Goal: Information Seeking & Learning: Learn about a topic

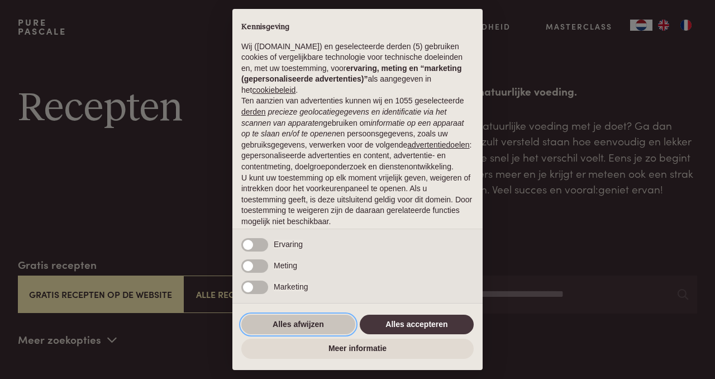
click at [326, 324] on button "Alles afwijzen" at bounding box center [298, 324] width 114 height 20
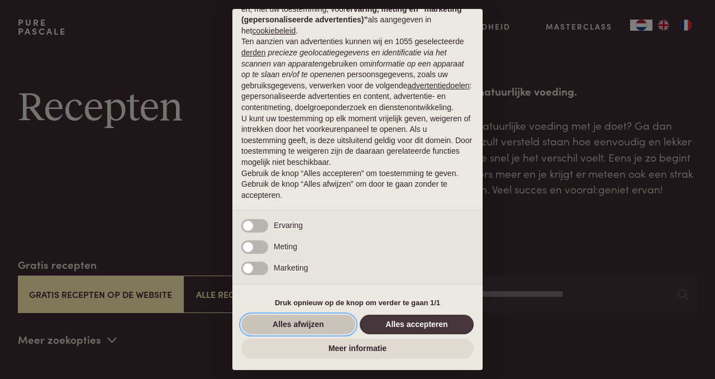
click at [324, 325] on button "Alles afwijzen" at bounding box center [298, 324] width 114 height 20
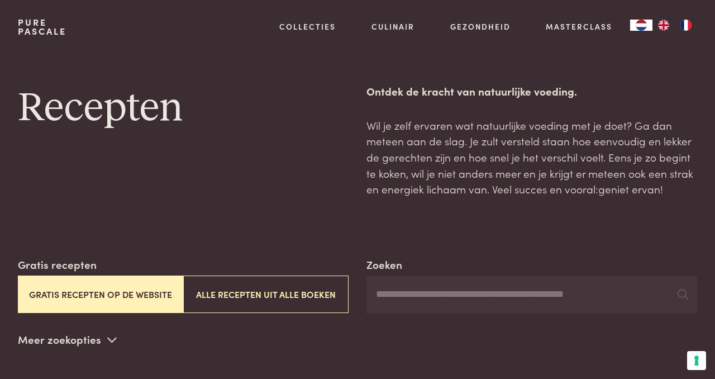
click at [132, 297] on button "Gratis recepten op de website" at bounding box center [100, 293] width 165 height 37
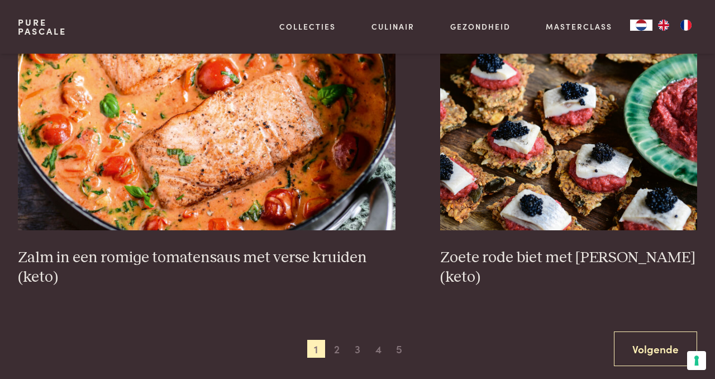
scroll to position [1921, 0]
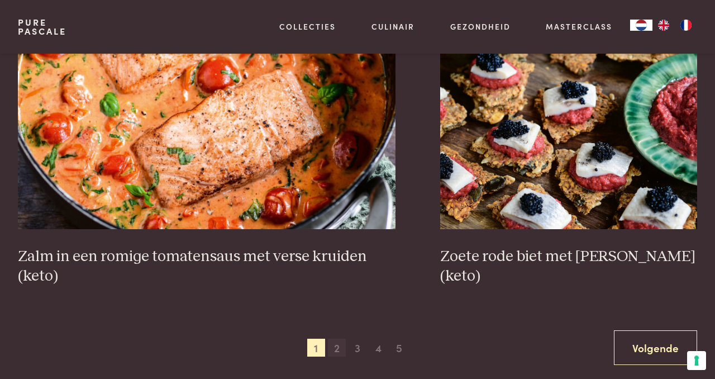
click at [338, 350] on span "2" at bounding box center [337, 347] width 18 height 18
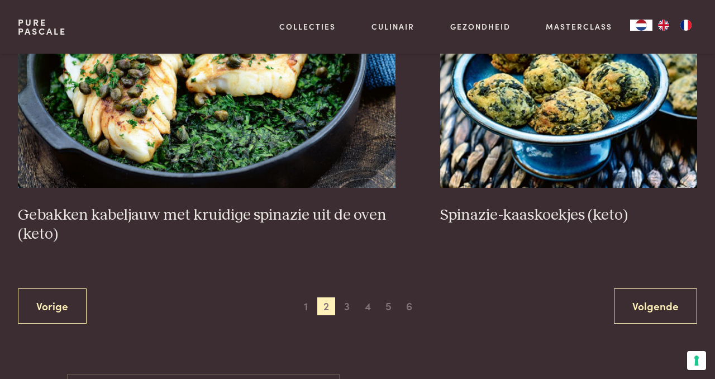
scroll to position [1983, 0]
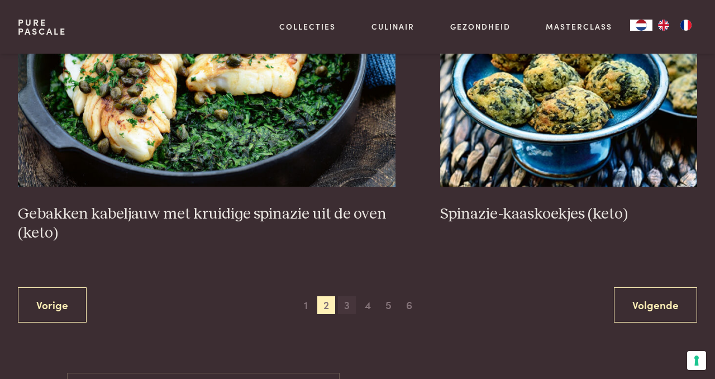
click at [347, 308] on span "3" at bounding box center [347, 305] width 18 height 18
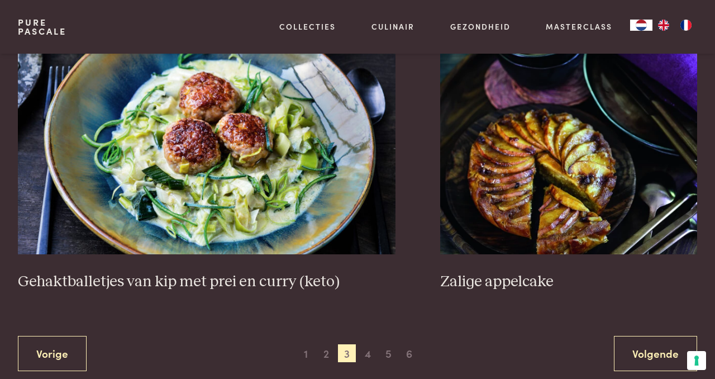
scroll to position [1997, 0]
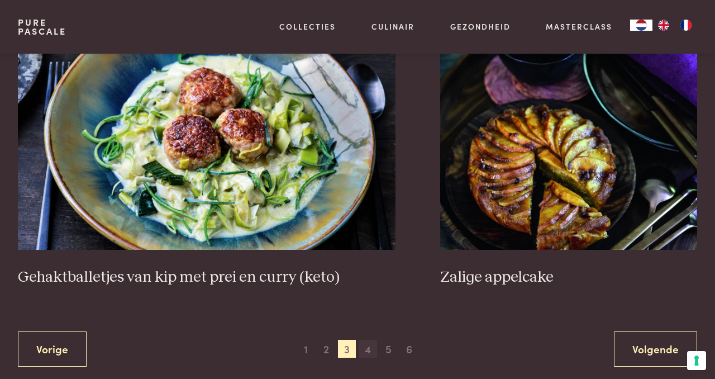
click at [368, 340] on span "4" at bounding box center [368, 349] width 18 height 18
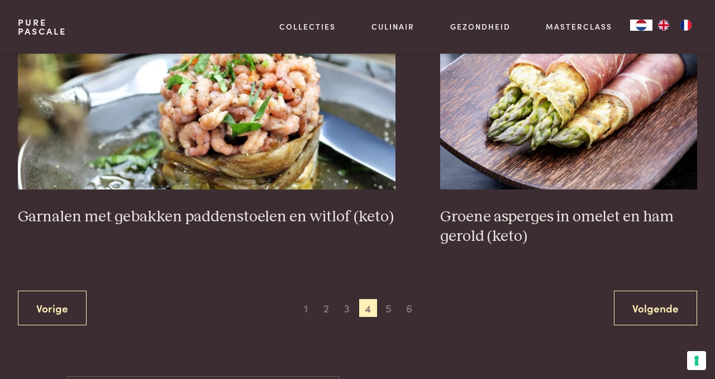
scroll to position [1964, 0]
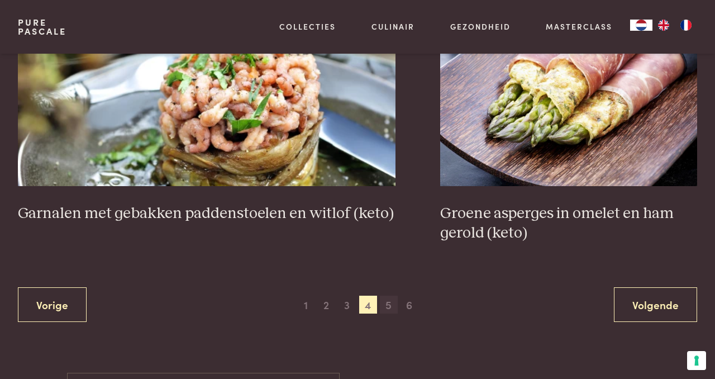
click at [389, 305] on span "5" at bounding box center [389, 304] width 18 height 18
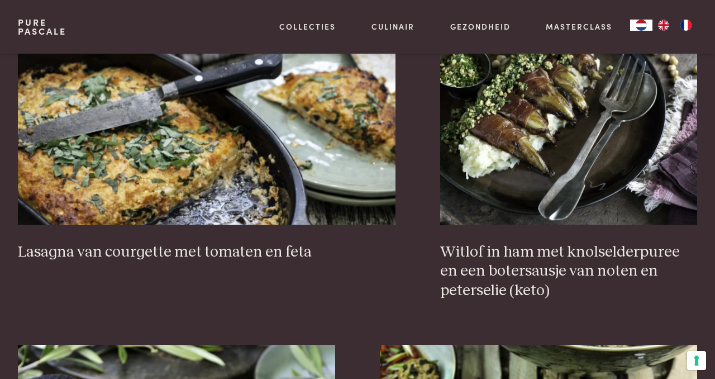
scroll to position [1013, 0]
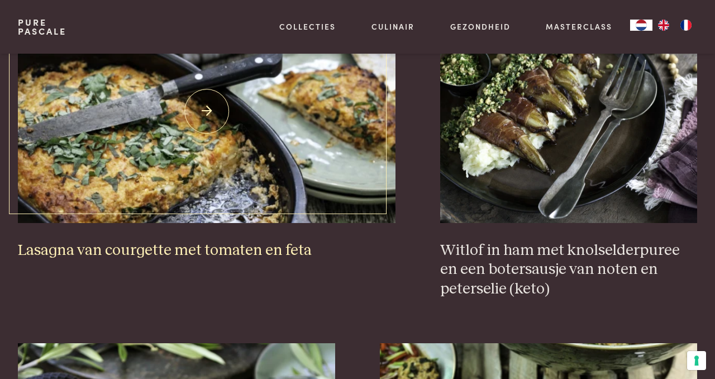
click at [133, 164] on img at bounding box center [206, 110] width 377 height 223
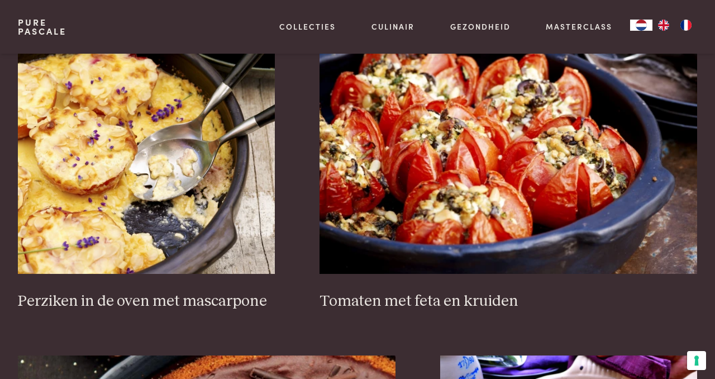
scroll to position [1610, 0]
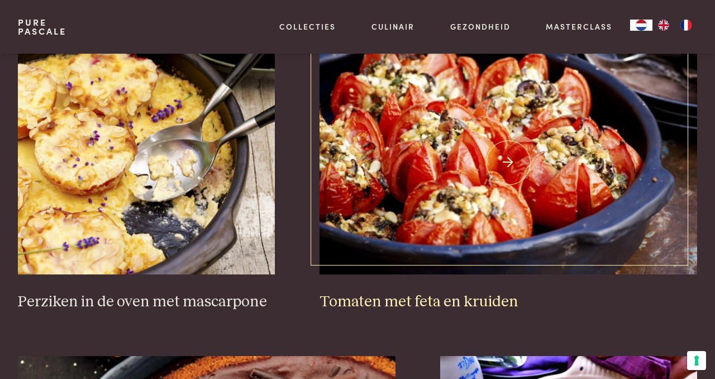
click at [453, 147] on img at bounding box center [507, 162] width 377 height 223
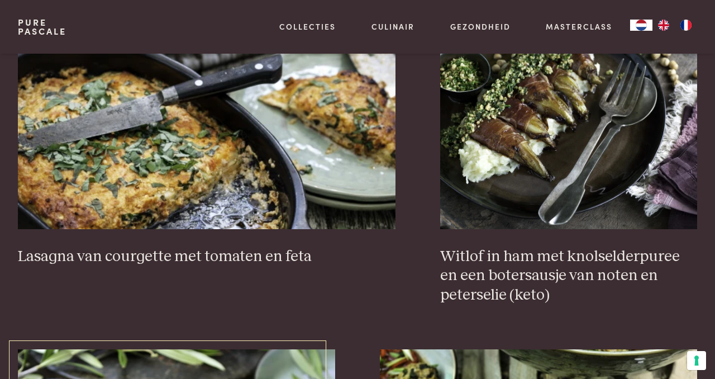
scroll to position [1009, 0]
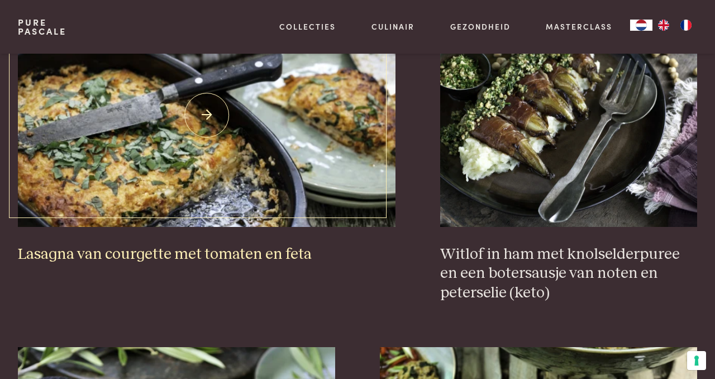
click at [198, 166] on img at bounding box center [206, 114] width 377 height 223
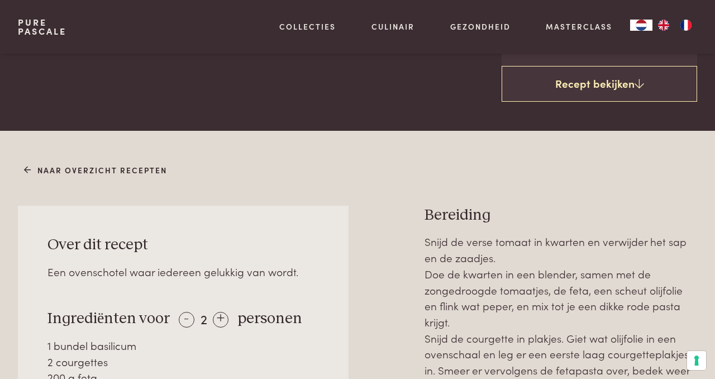
scroll to position [321, 0]
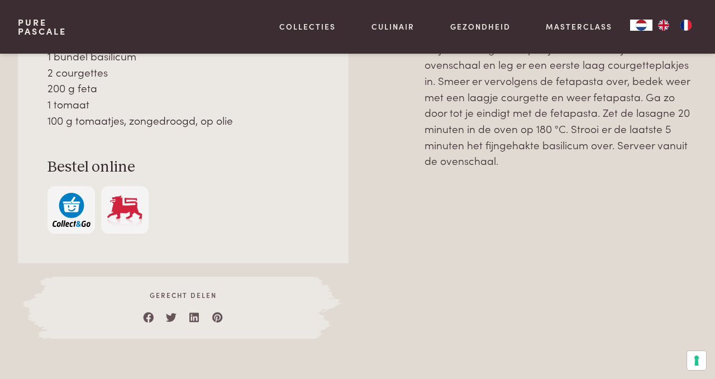
scroll to position [627, 0]
